Goal: Find specific page/section: Find specific page/section

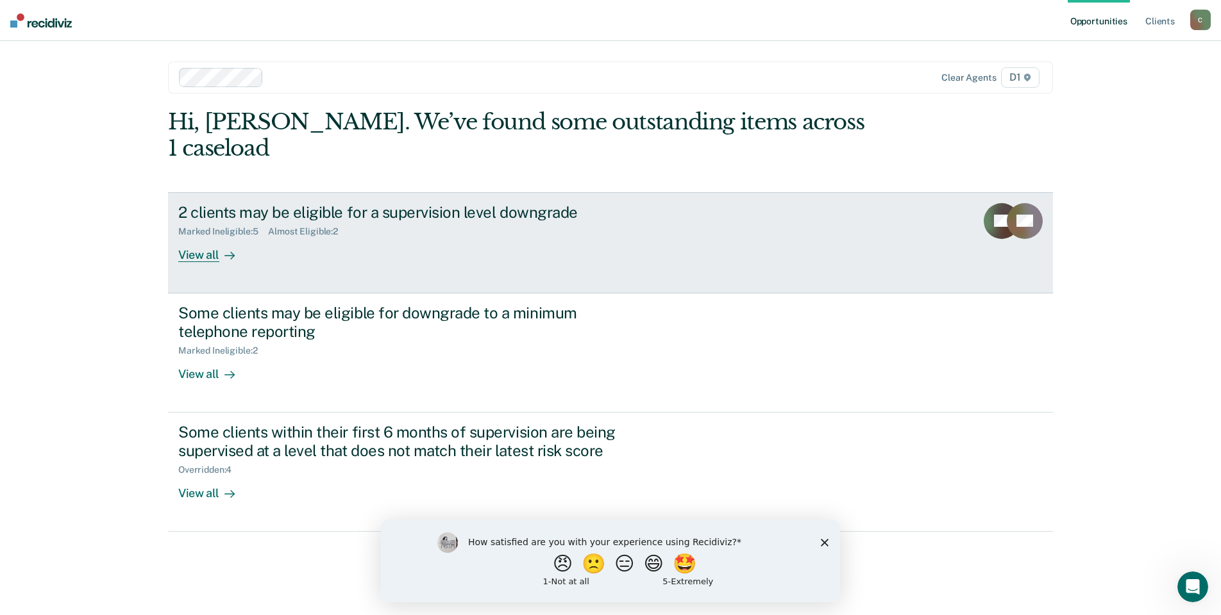
click at [271, 203] on div "2 clients may be eligible for a supervision level downgrade" at bounding box center [403, 212] width 450 height 19
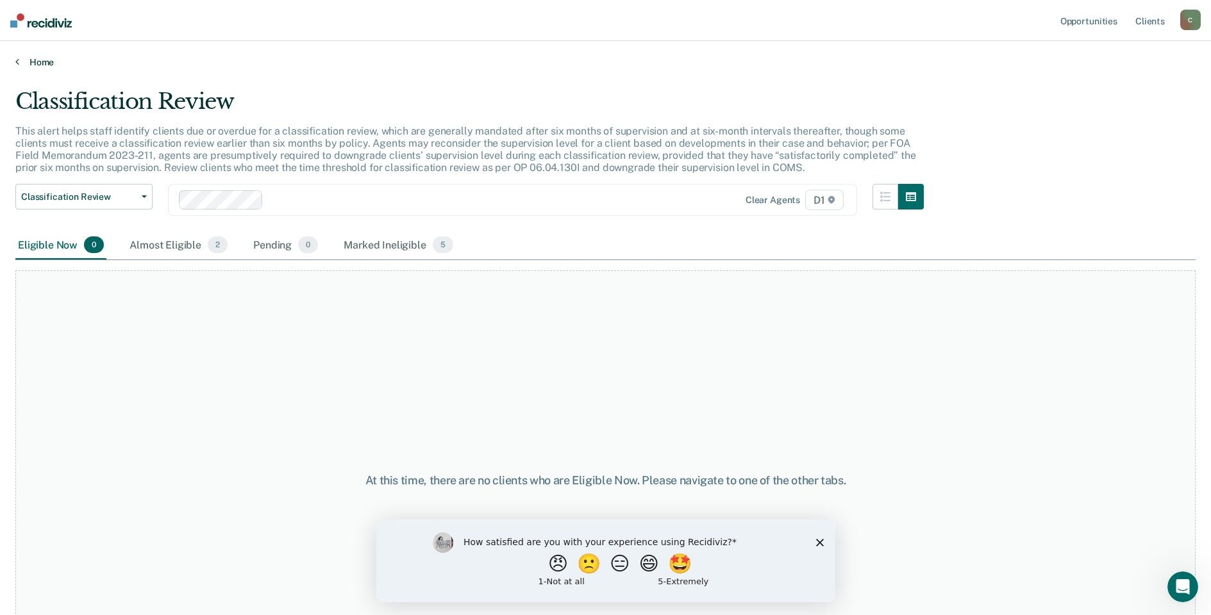
click at [27, 67] on link "Home" at bounding box center [605, 62] width 1180 height 12
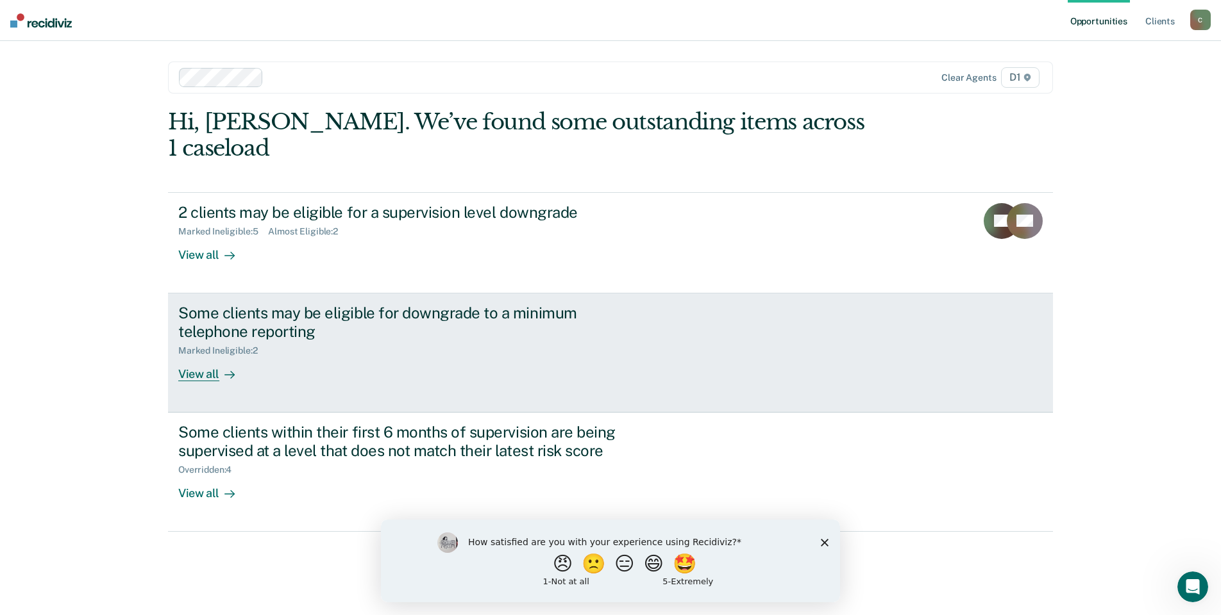
click at [195, 356] on div "View all" at bounding box center [214, 368] width 72 height 25
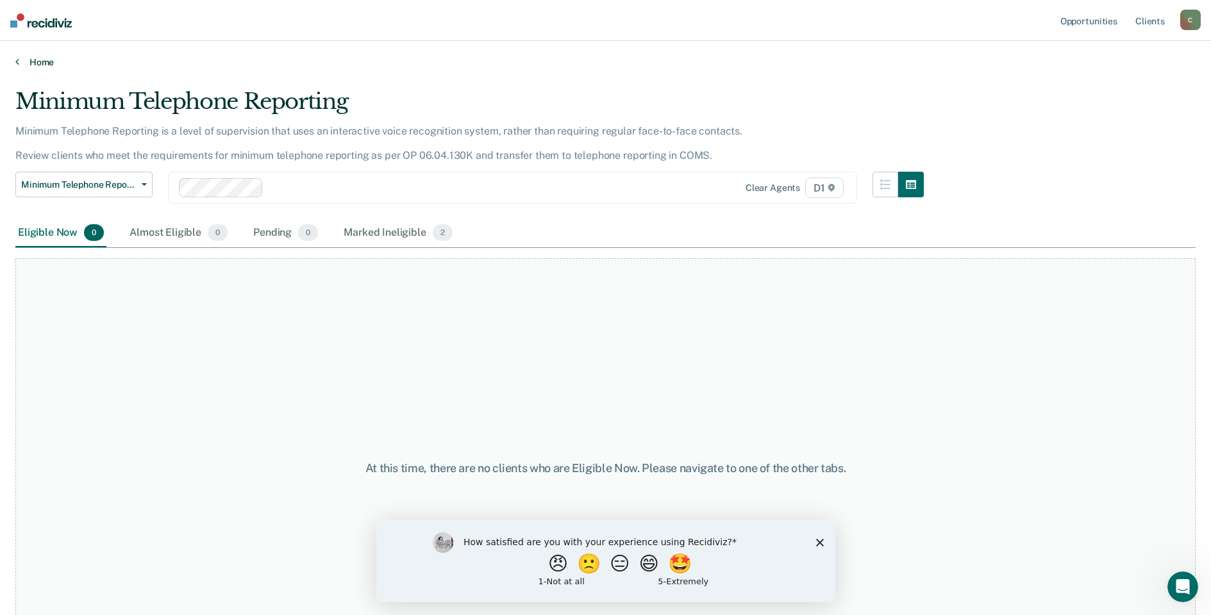
click at [48, 65] on link "Home" at bounding box center [605, 62] width 1180 height 12
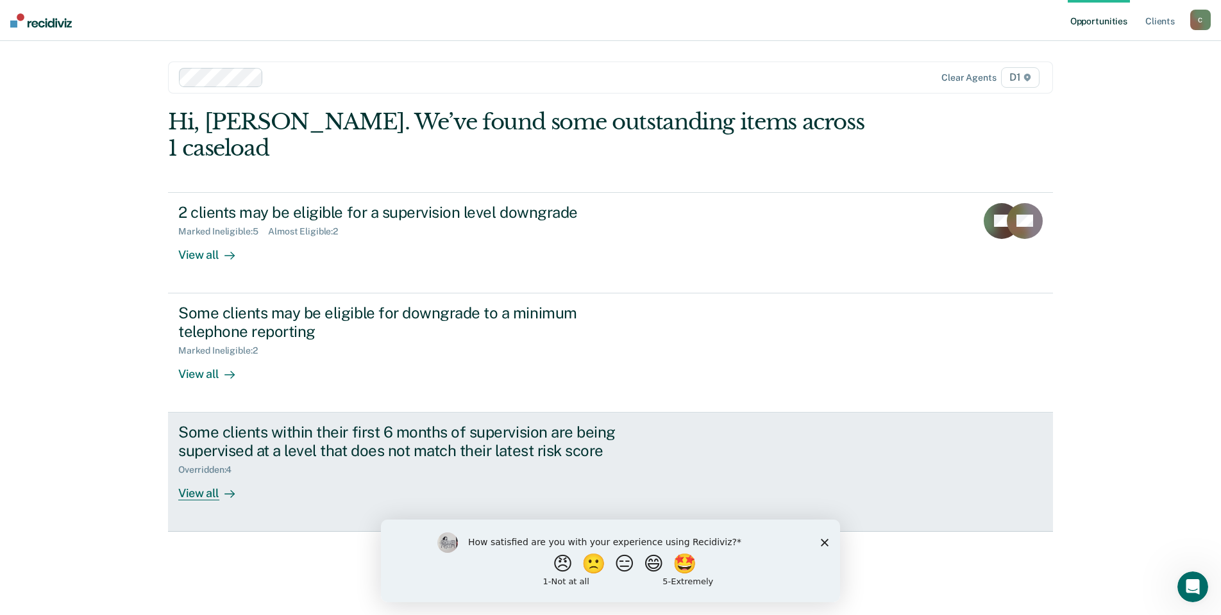
click at [194, 476] on div "View all" at bounding box center [214, 488] width 72 height 25
